Goal: Task Accomplishment & Management: Manage account settings

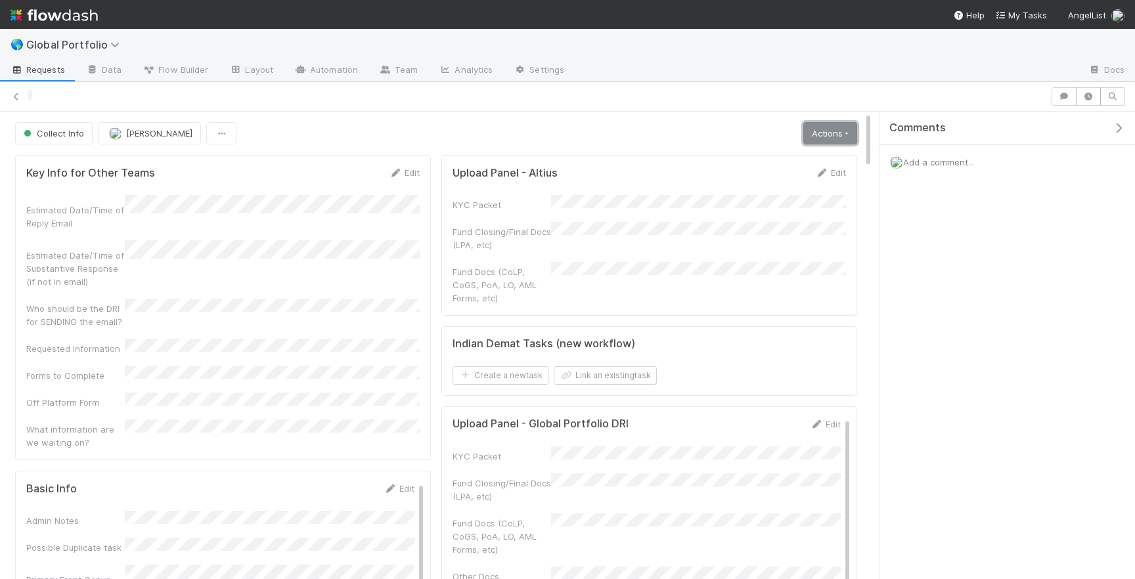
click at [821, 128] on link "Actions" at bounding box center [830, 133] width 54 height 22
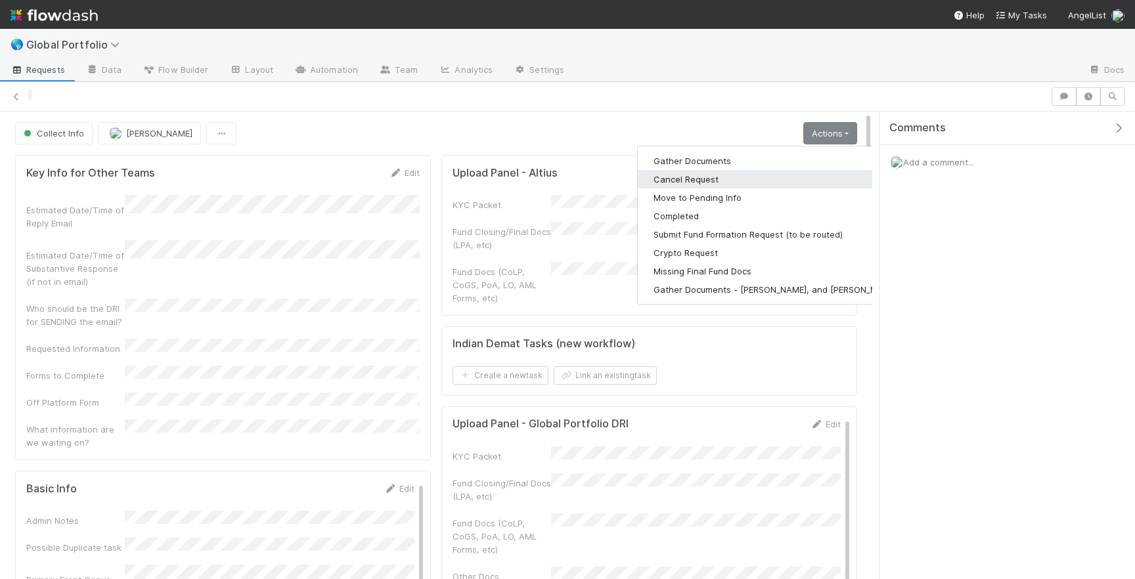
click at [707, 177] on button "Cancel Request" at bounding box center [775, 179] width 275 height 18
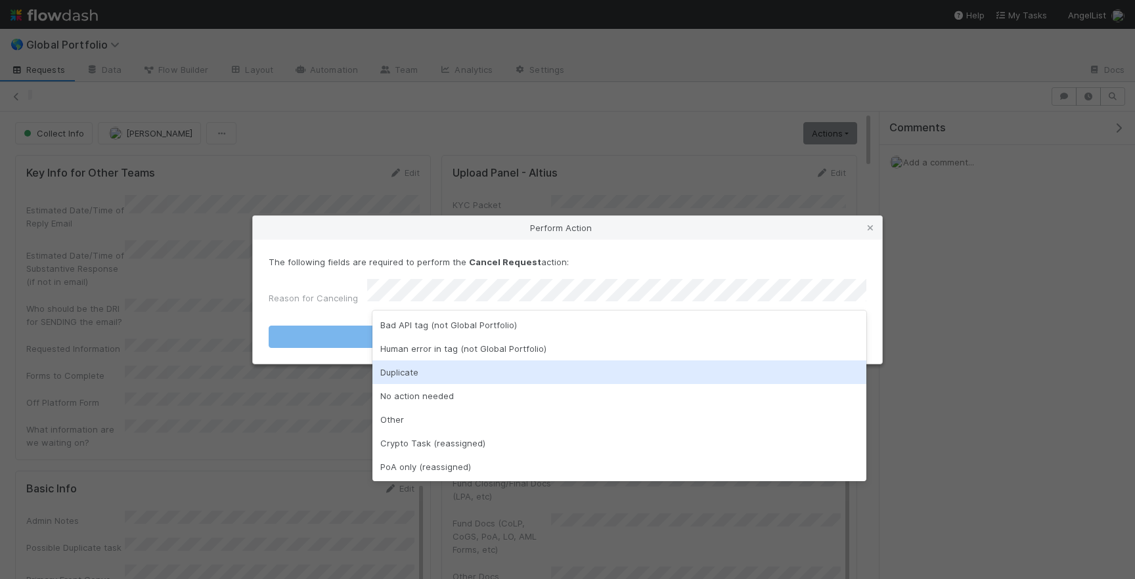
click at [441, 365] on div "Duplicate" at bounding box center [619, 373] width 494 height 24
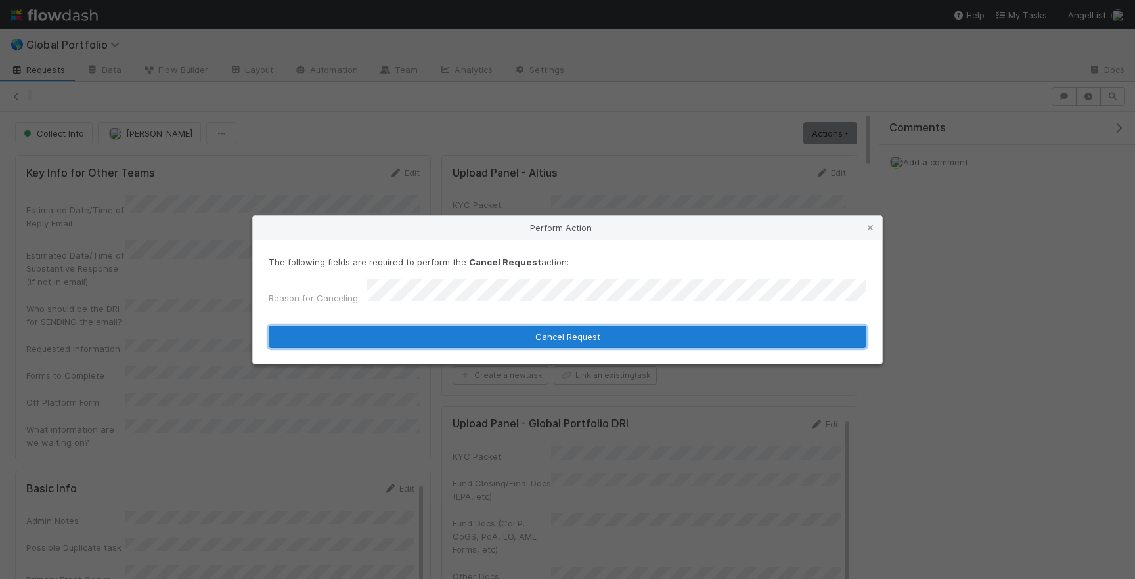
click at [500, 327] on button "Cancel Request" at bounding box center [568, 337] width 598 height 22
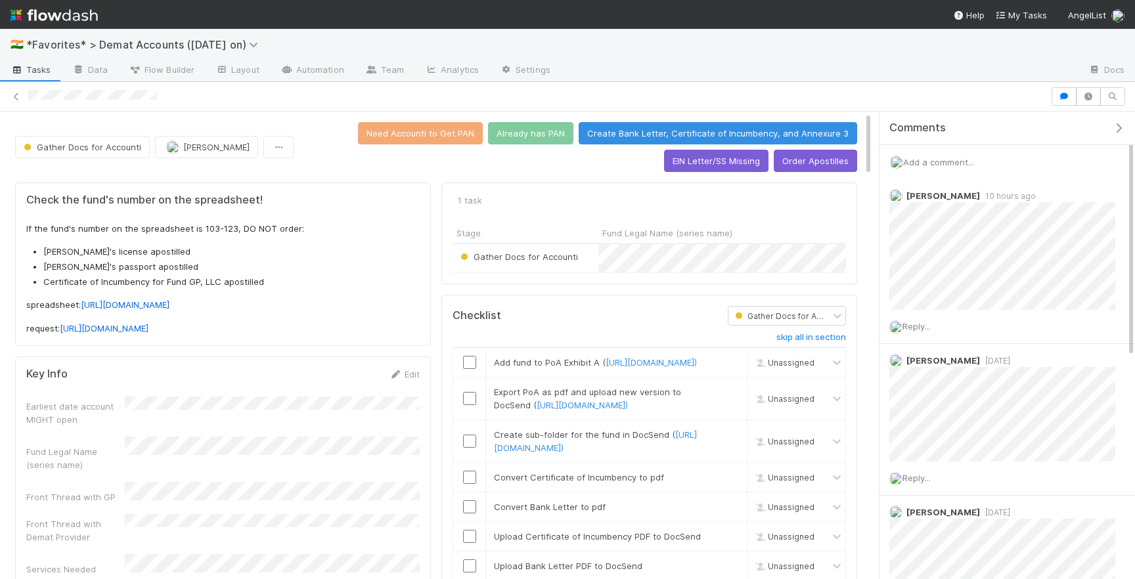
click at [951, 158] on span "Add a comment..." at bounding box center [938, 162] width 71 height 11
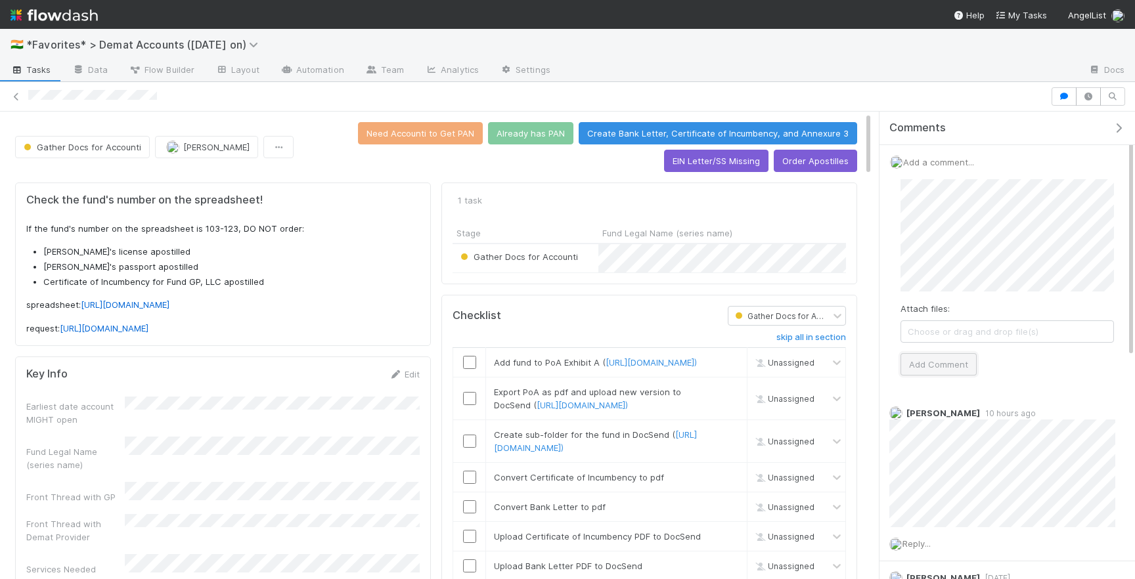
click at [942, 363] on button "Add Comment" at bounding box center [939, 364] width 76 height 22
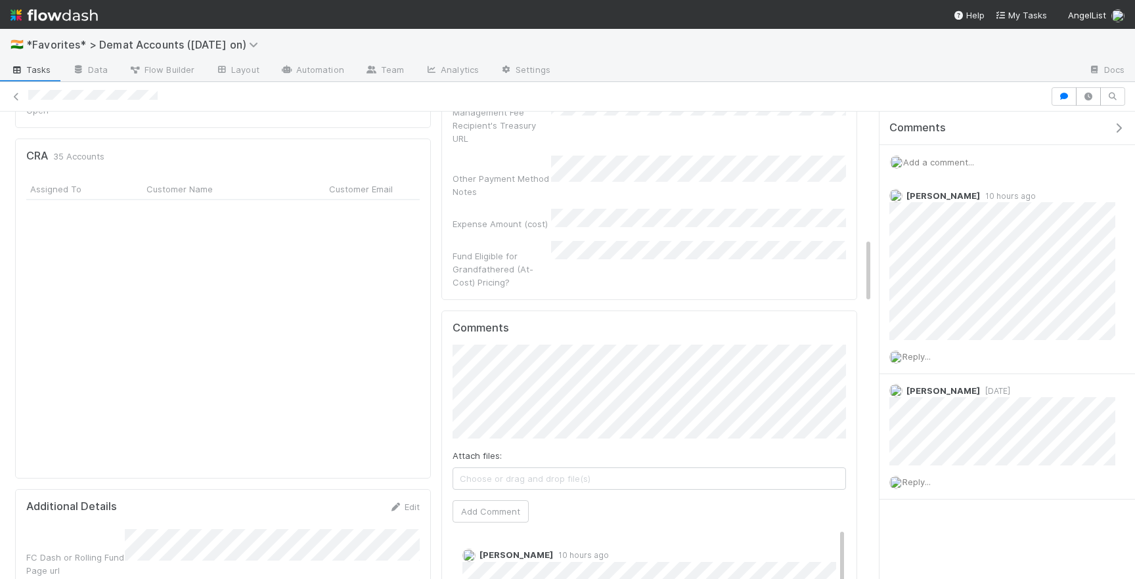
scroll to position [653, 0]
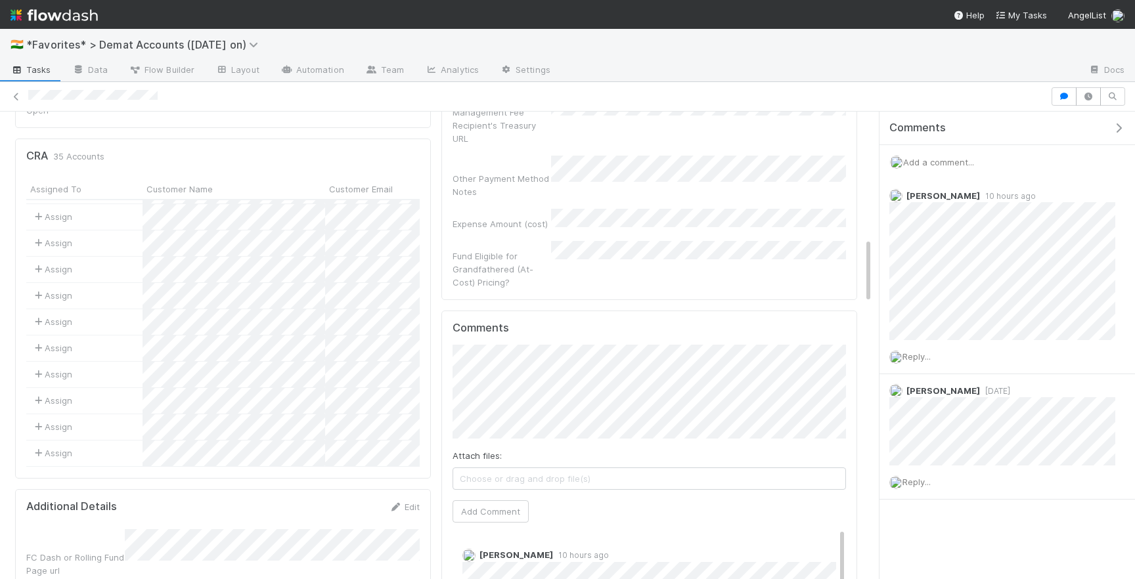
drag, startPoint x: 179, startPoint y: 88, endPoint x: 26, endPoint y: 94, distance: 152.5
click at [26, 94] on div at bounding box center [567, 96] width 1135 height 18
drag, startPoint x: 164, startPoint y: 95, endPoint x: 20, endPoint y: 95, distance: 144.5
click at [20, 95] on div at bounding box center [567, 96] width 1135 height 18
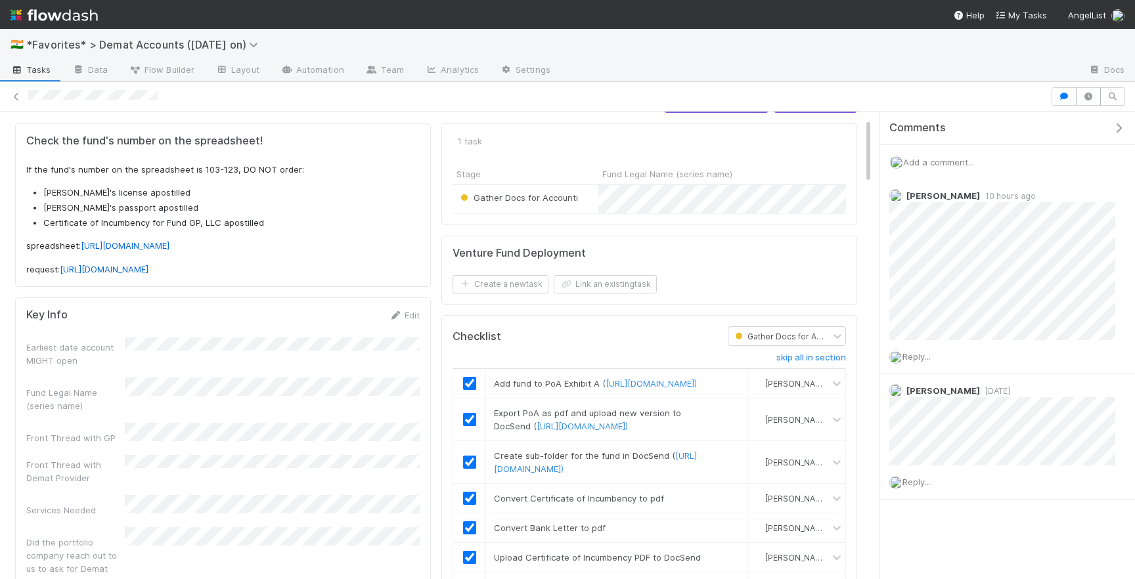
scroll to position [0, 0]
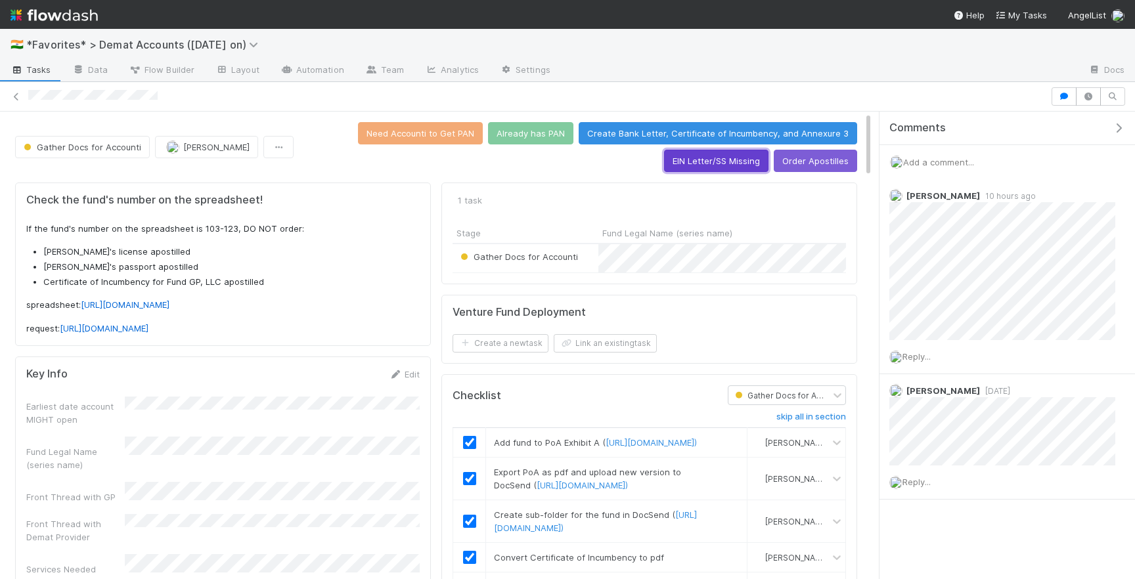
click at [732, 168] on button "EIN Letter/SS Missing" at bounding box center [716, 161] width 104 height 22
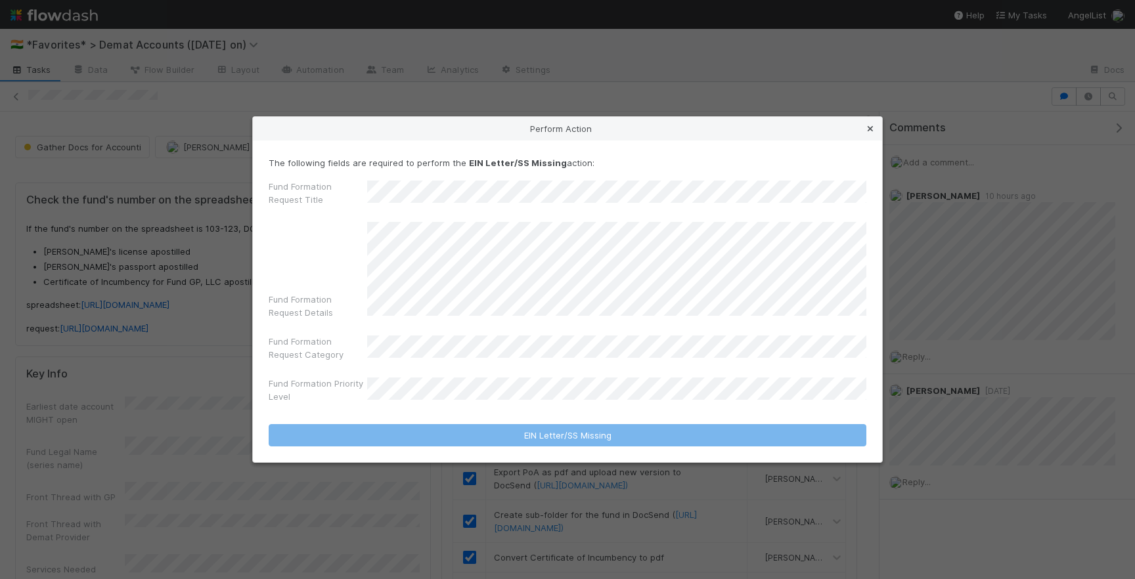
click at [873, 131] on icon at bounding box center [870, 129] width 13 height 9
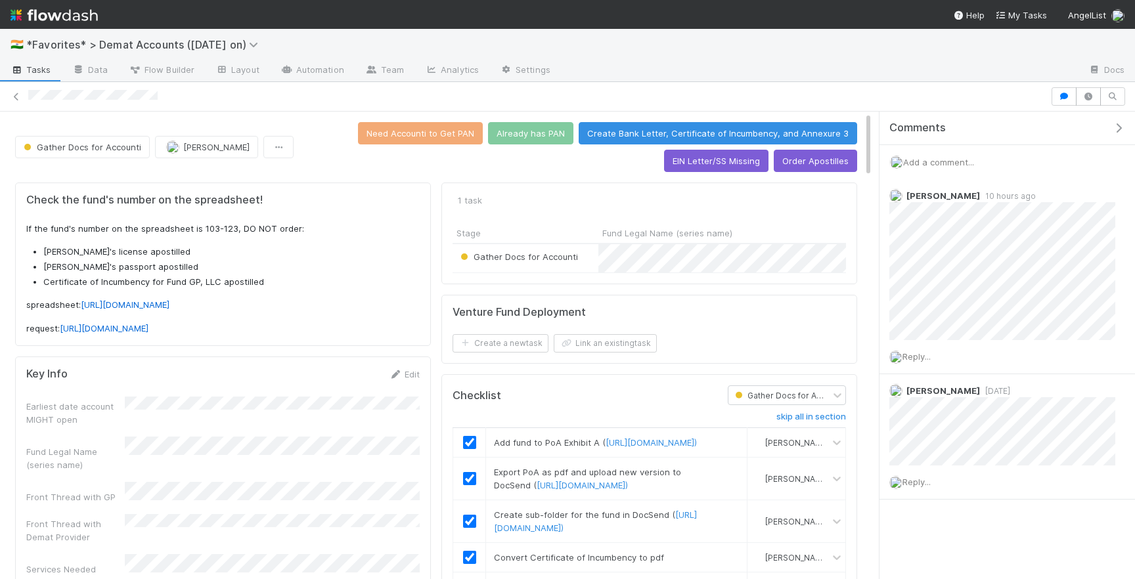
click at [965, 173] on div "Add a comment..." at bounding box center [1008, 162] width 256 height 34
click at [964, 158] on span "Add a comment..." at bounding box center [938, 162] width 71 height 11
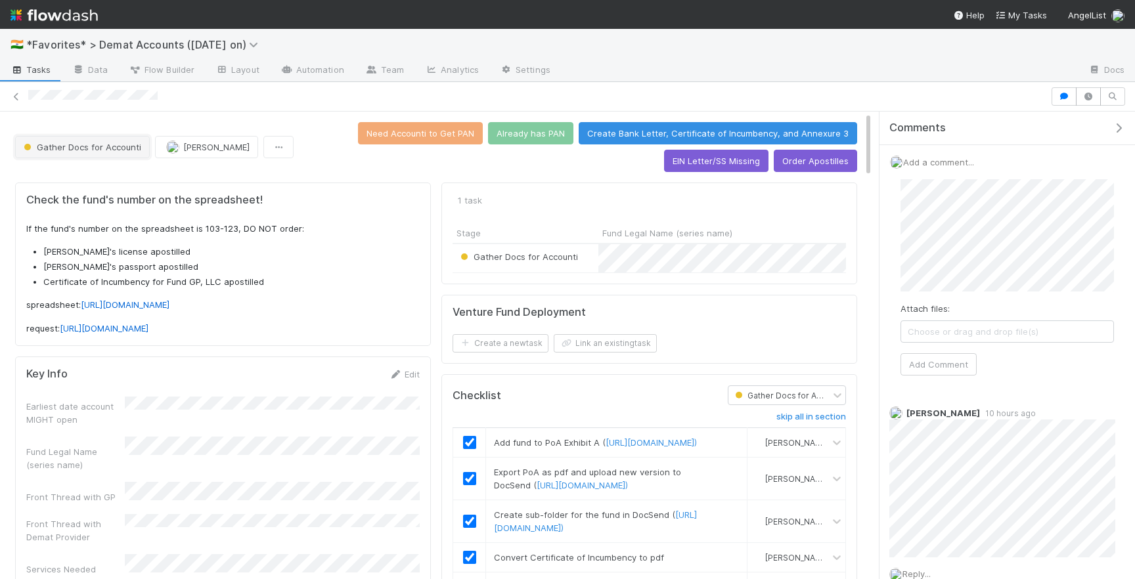
click at [59, 143] on span "Gather Docs for Accounti" at bounding box center [81, 147] width 120 height 11
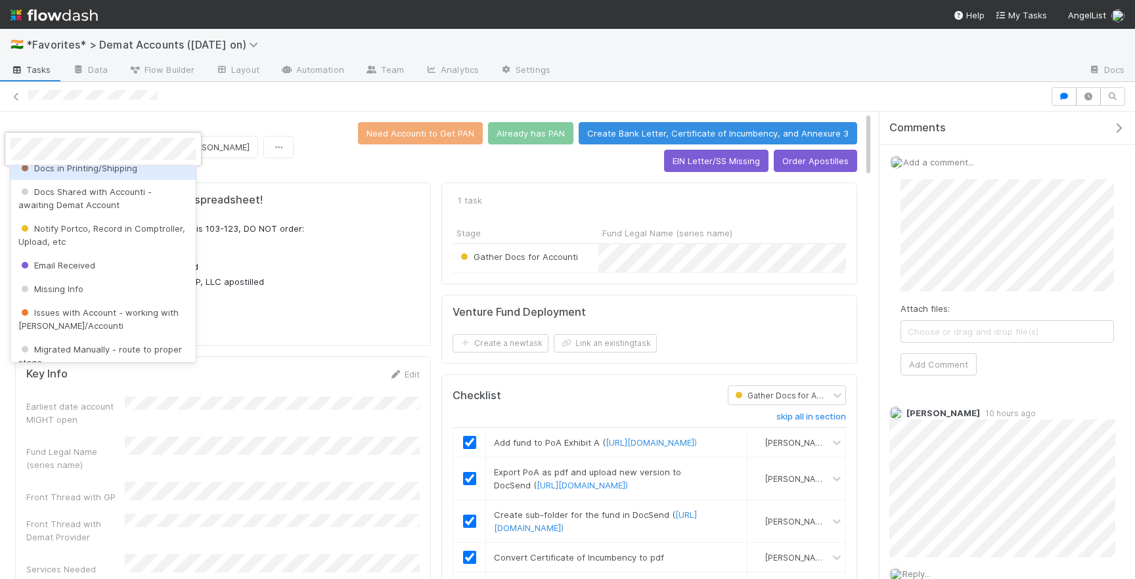
scroll to position [334, 0]
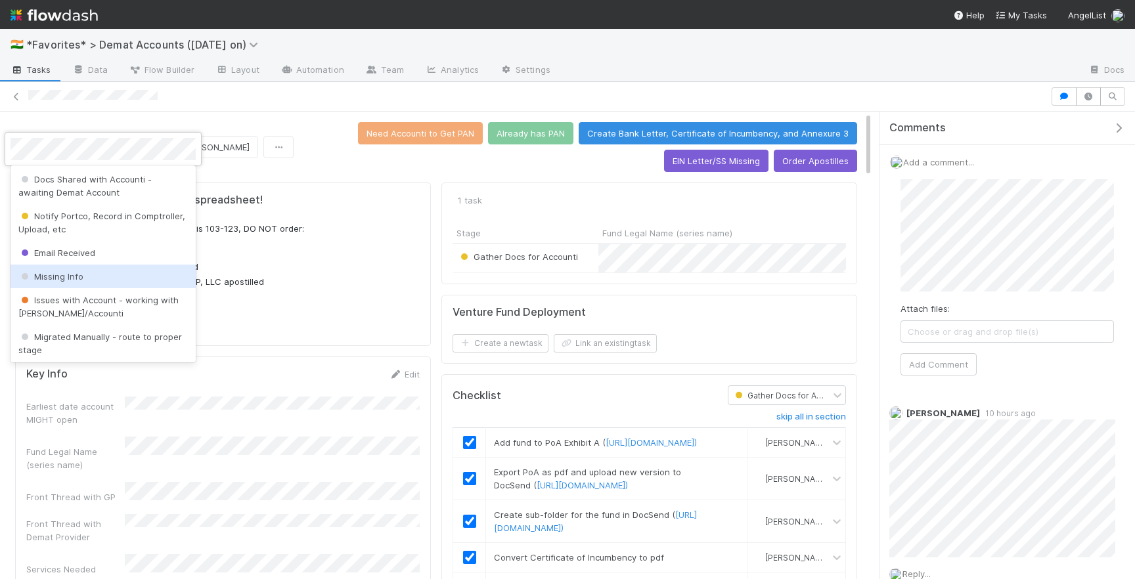
click at [95, 265] on div "Missing Info" at bounding box center [103, 277] width 185 height 24
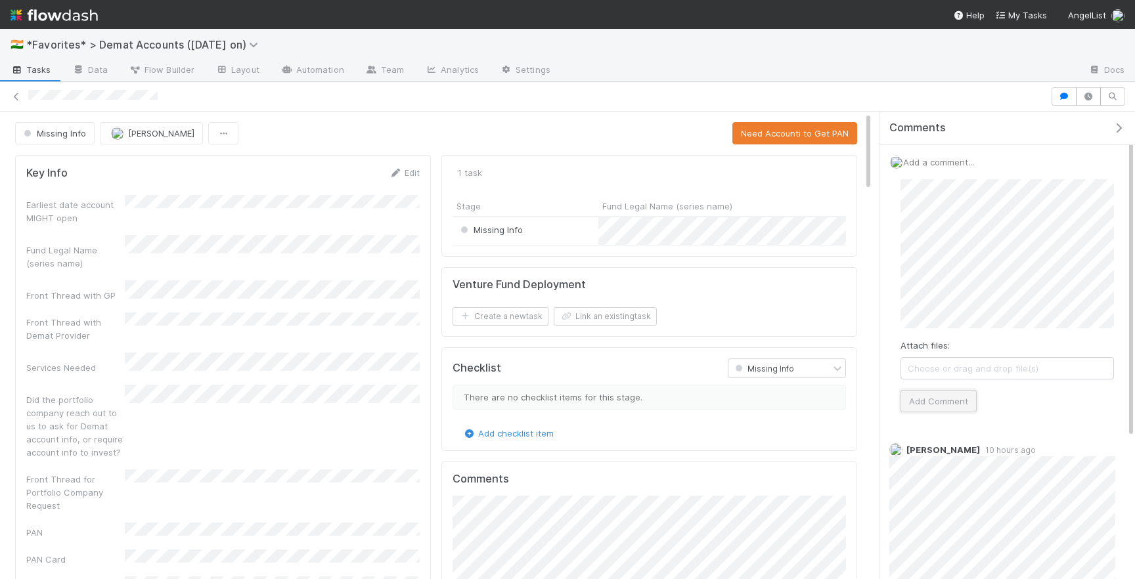
click at [928, 397] on button "Add Comment" at bounding box center [939, 401] width 76 height 22
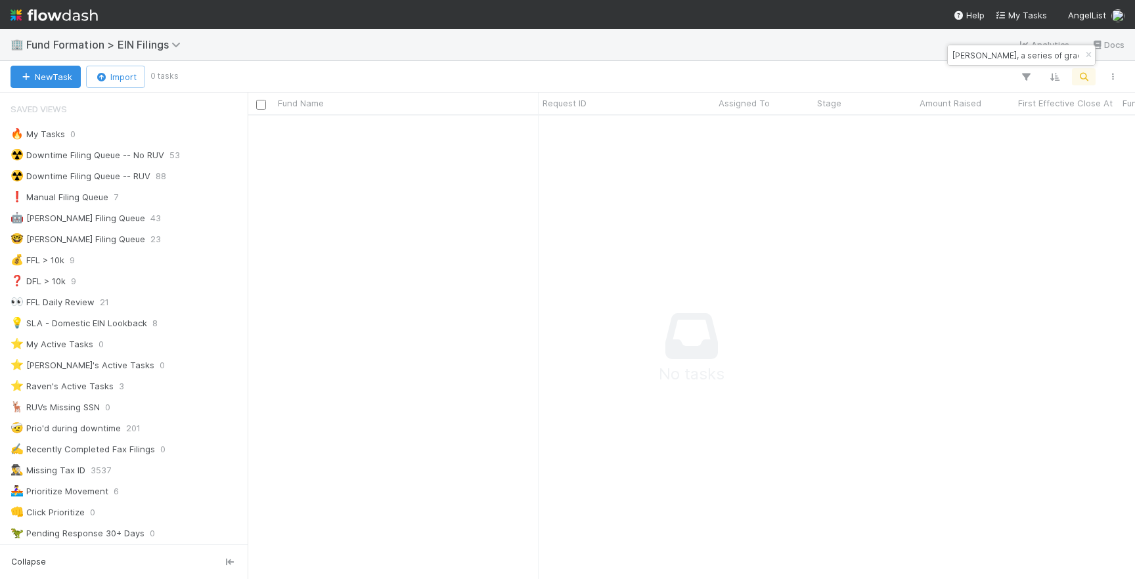
drag, startPoint x: 980, startPoint y: 55, endPoint x: 853, endPoint y: 55, distance: 126.8
click at [853, 55] on body "🏢 Fund Formation > EIN Filings Analytics Docs New Task Import 0 tasks Fund Name…" at bounding box center [567, 289] width 1135 height 579
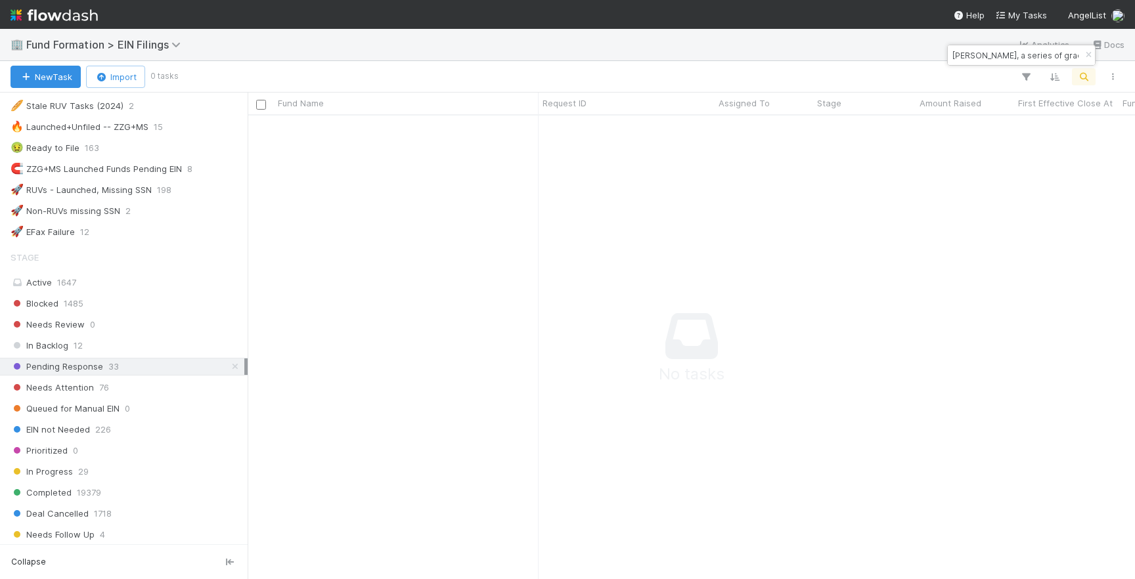
scroll to position [708, 0]
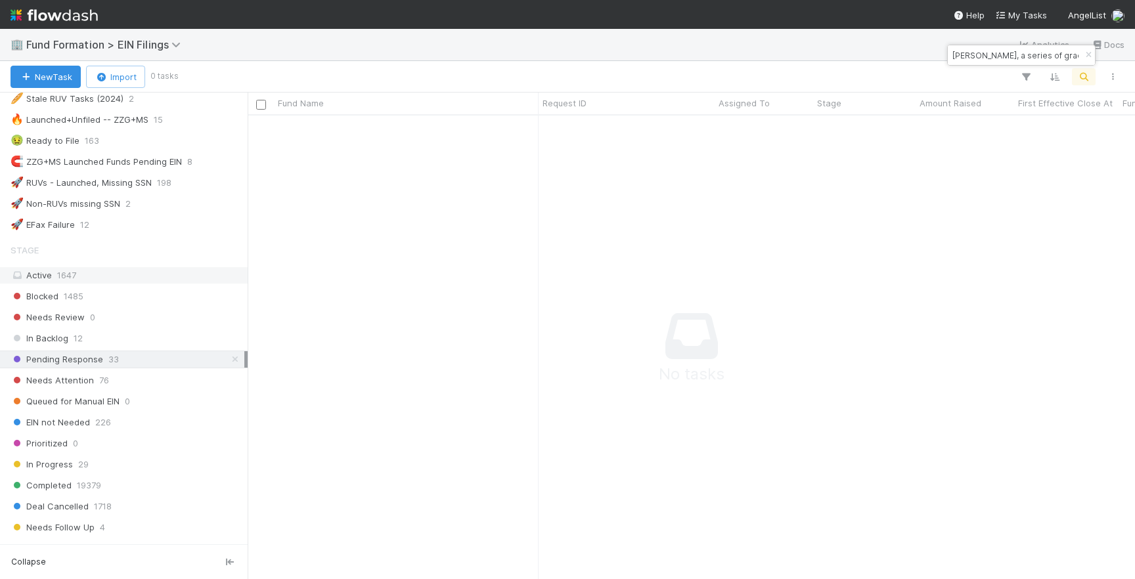
click at [143, 279] on div "Active 1647" at bounding box center [128, 275] width 234 height 16
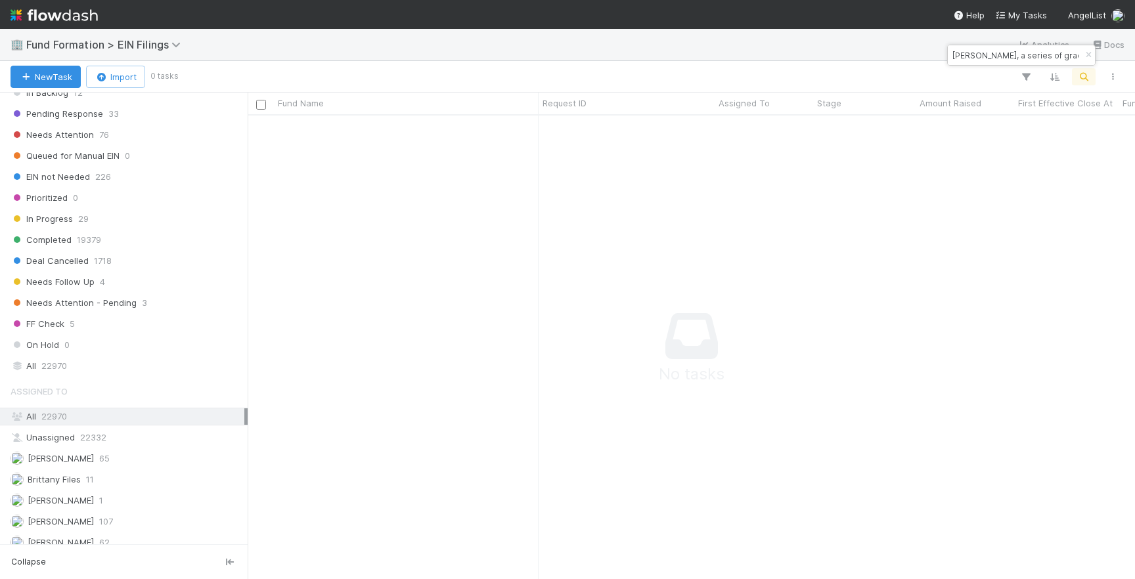
scroll to position [1069, 0]
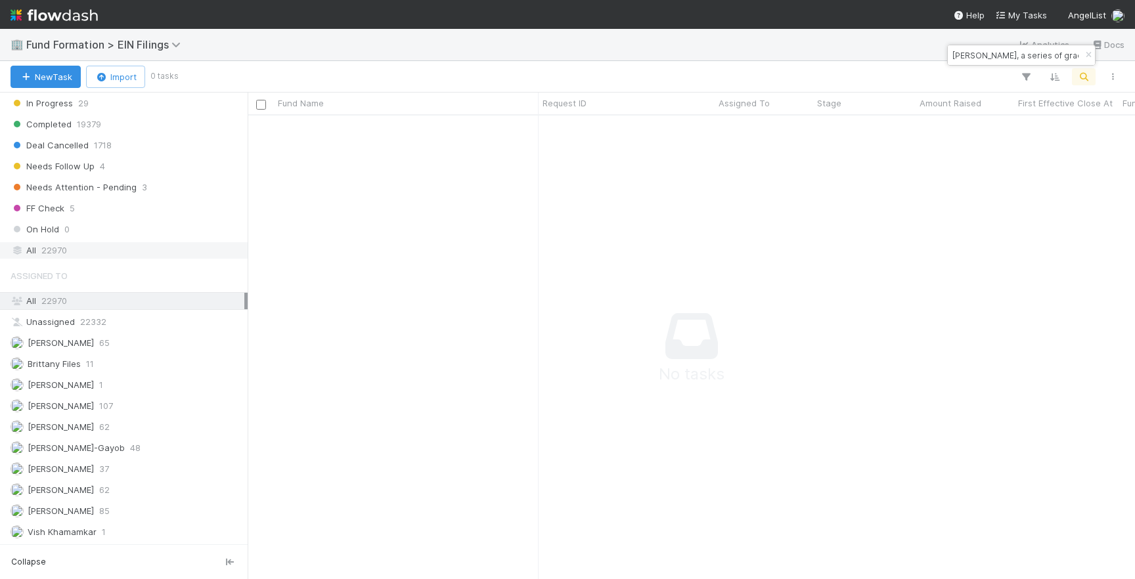
click at [130, 254] on div "All 22970" at bounding box center [128, 250] width 234 height 16
drag, startPoint x: 964, startPoint y: 52, endPoint x: 955, endPoint y: 53, distance: 9.9
click at [953, 56] on input "[PERSON_NAME], a series of gradCapital, LP" at bounding box center [1015, 55] width 131 height 16
drag, startPoint x: 1019, startPoint y: 53, endPoint x: 954, endPoint y: 57, distance: 65.2
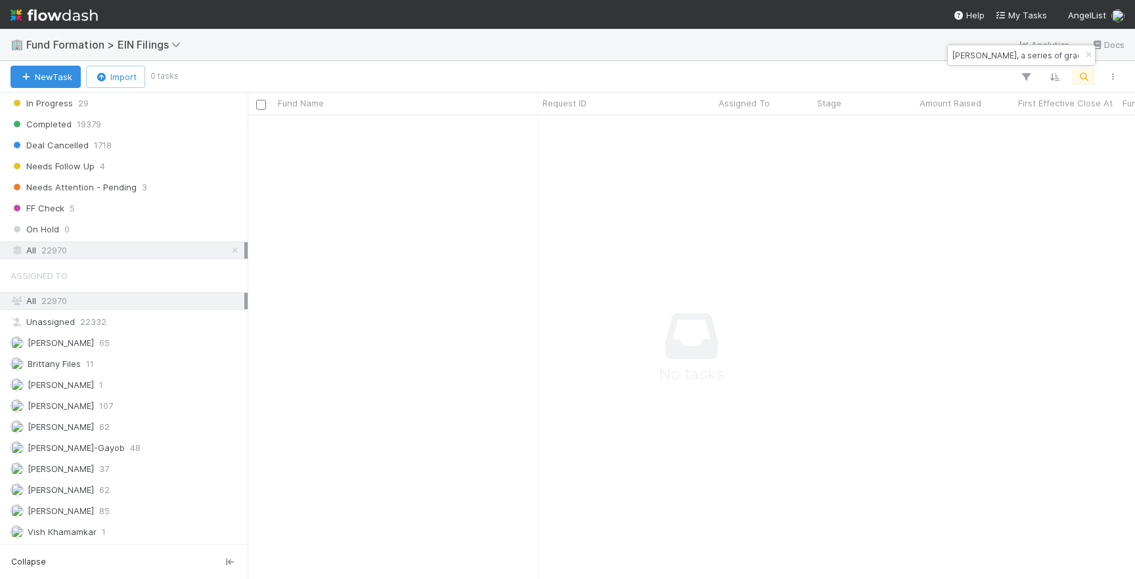
click at [954, 57] on input "[PERSON_NAME], a series of gradCapital, LP" at bounding box center [1015, 55] width 131 height 16
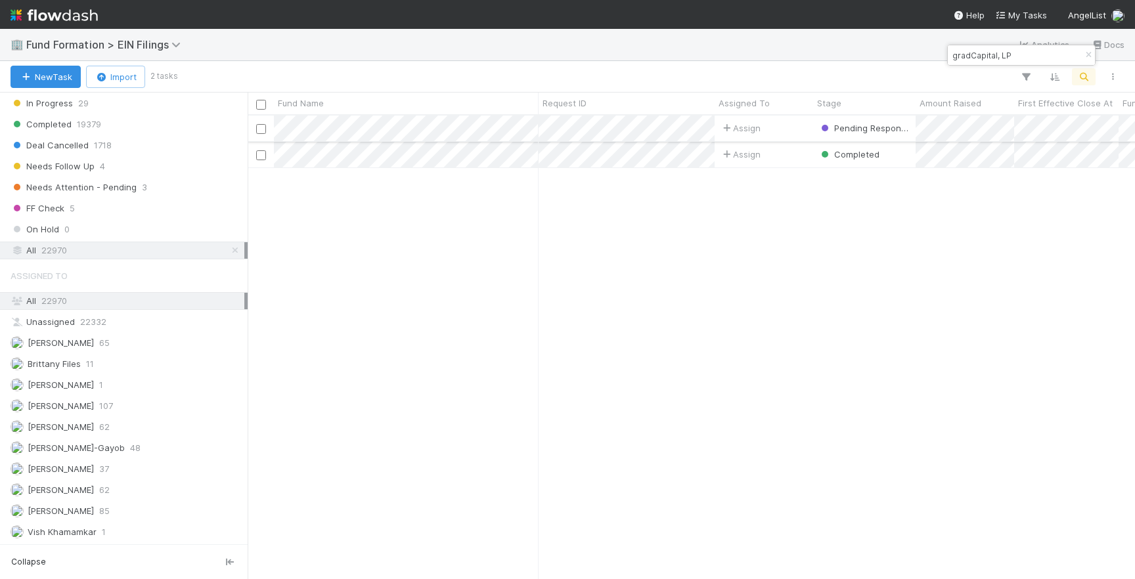
type input "gradCapital, LP"
